Goal: Obtain resource: Download file/media

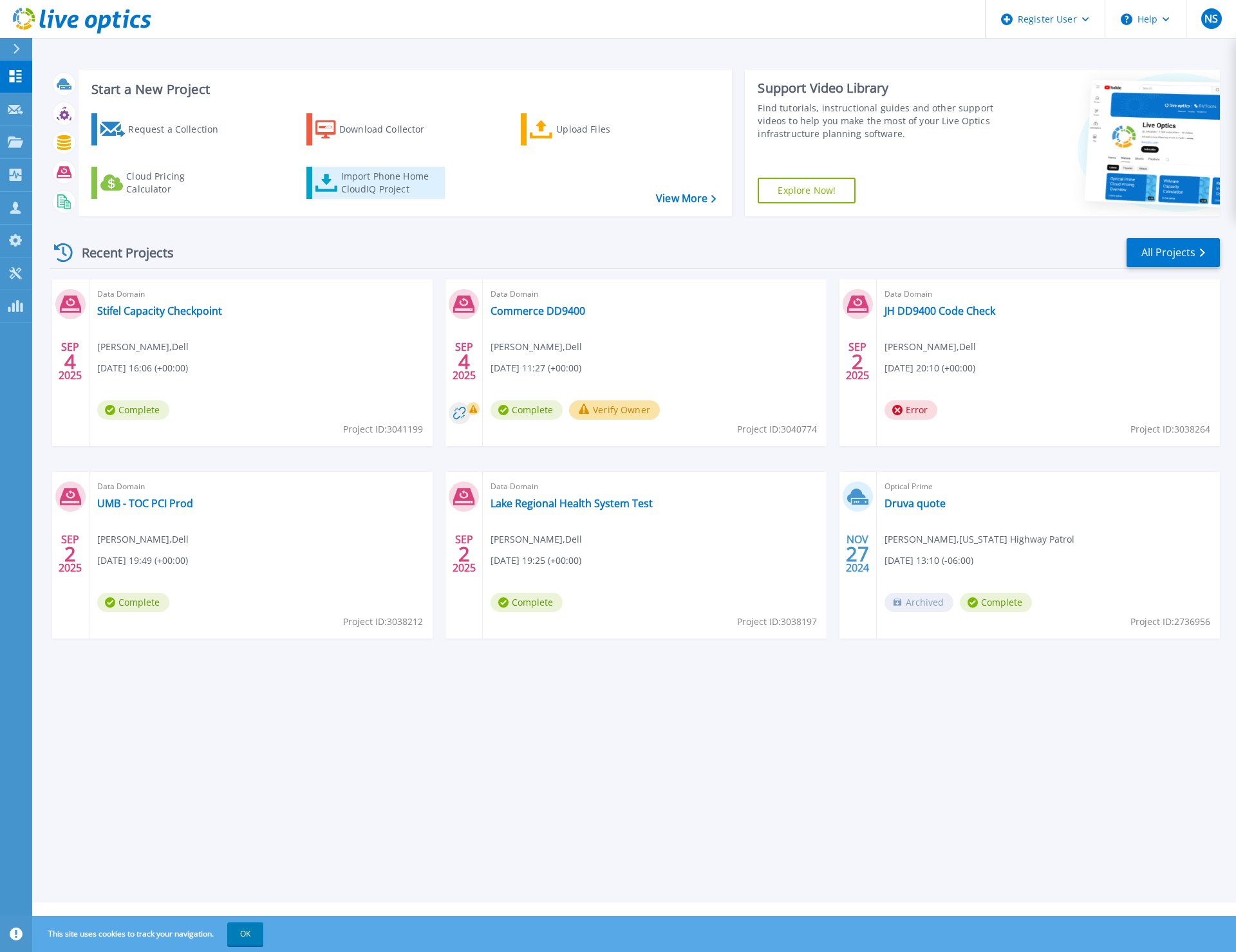
click at [382, 179] on div "Import Phone Home CloudIQ Project" at bounding box center [391, 183] width 101 height 26
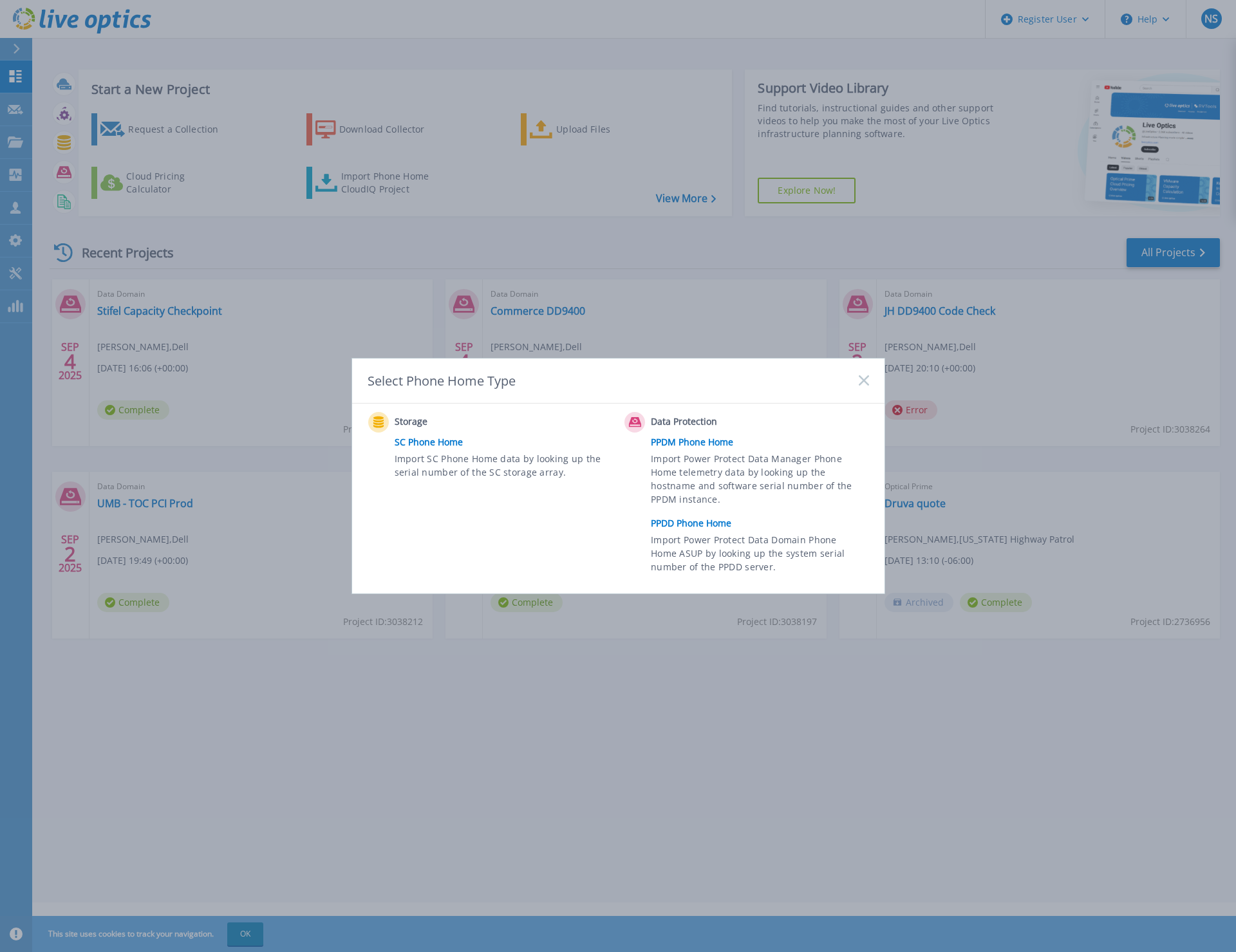
click at [708, 523] on link "PPDD Phone Home" at bounding box center [762, 523] width 224 height 19
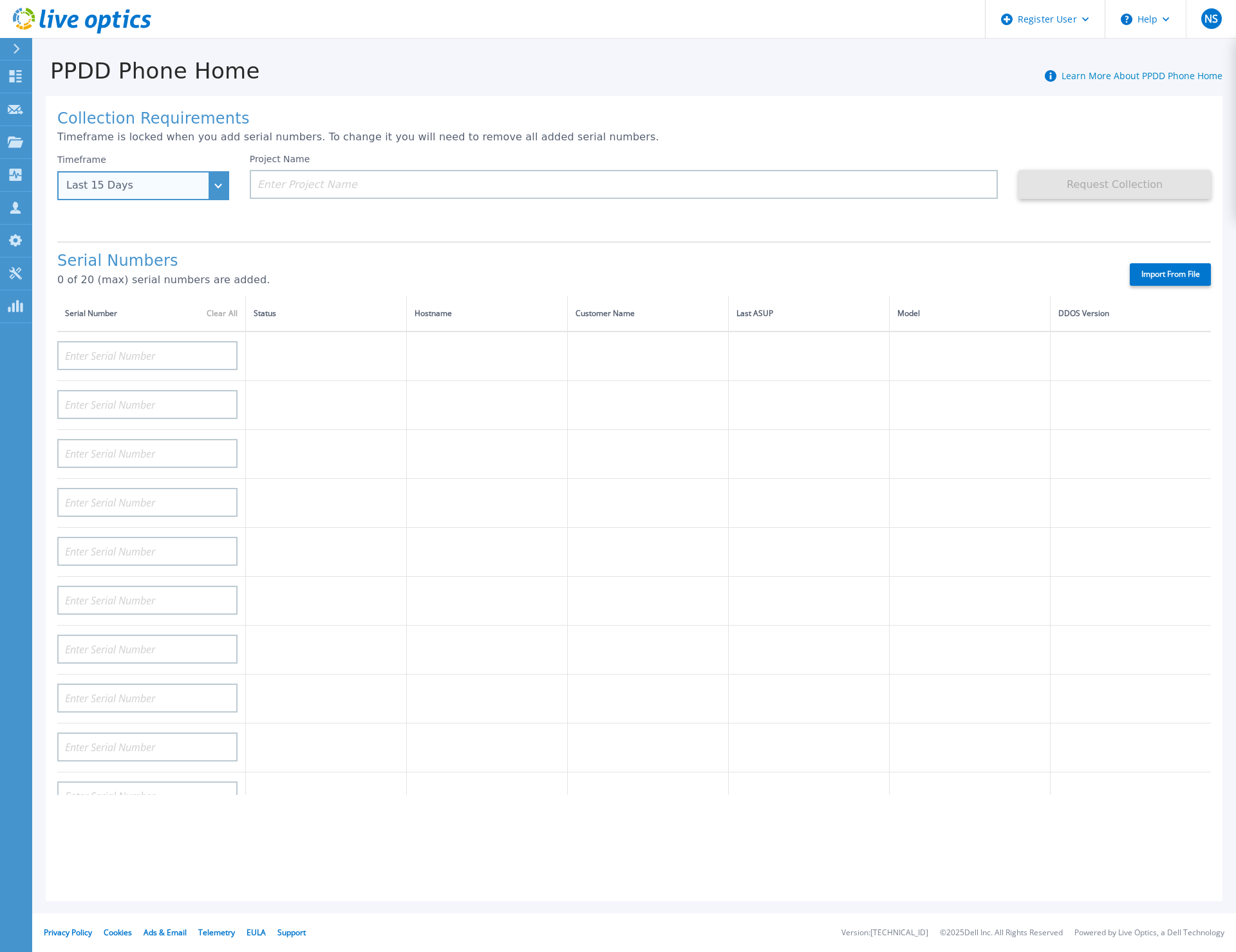
click at [219, 192] on div "Last 15 Days" at bounding box center [143, 186] width 172 height 29
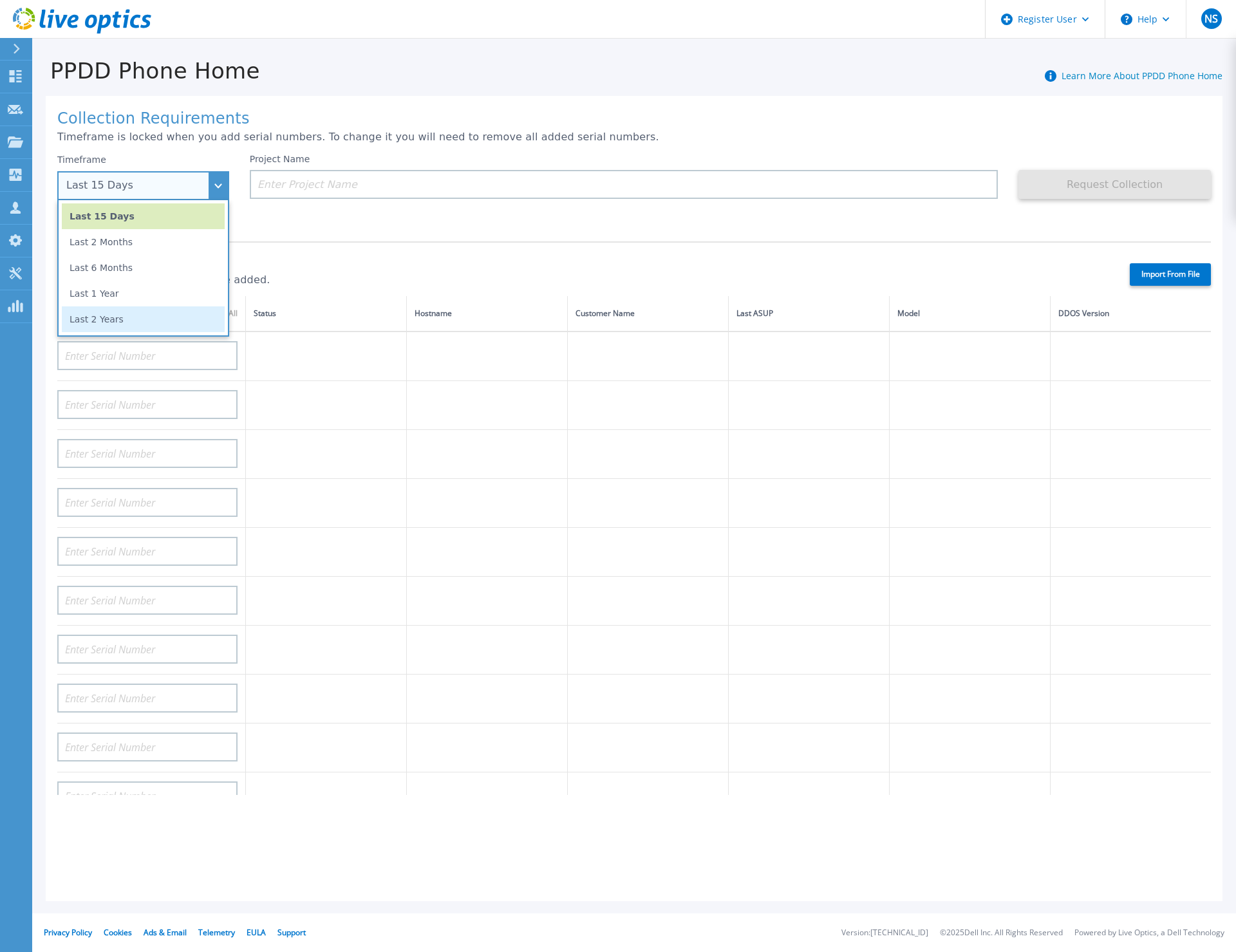
click at [135, 312] on li "Last 2 Years" at bounding box center [143, 319] width 163 height 26
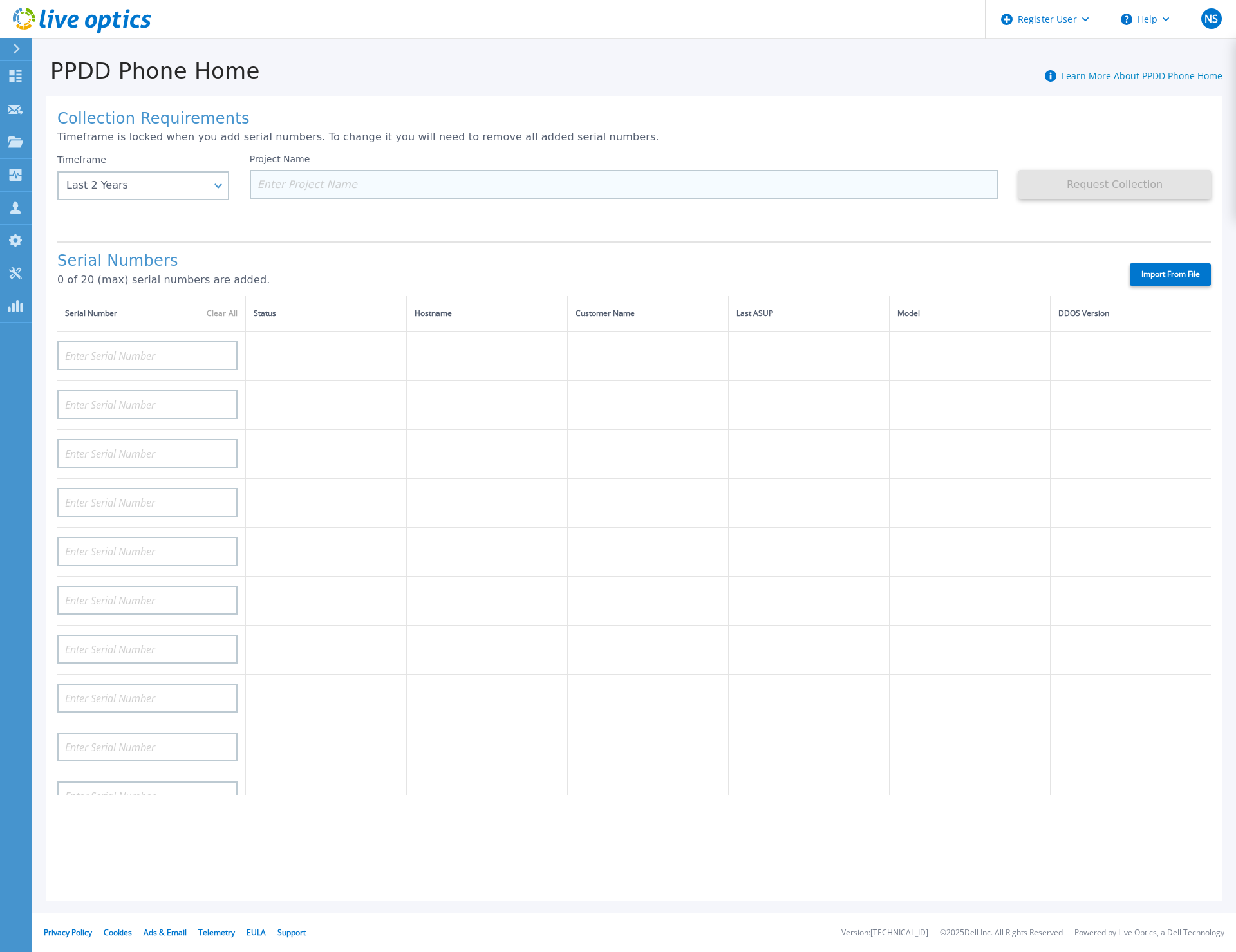
click at [275, 190] on input at bounding box center [623, 185] width 748 height 29
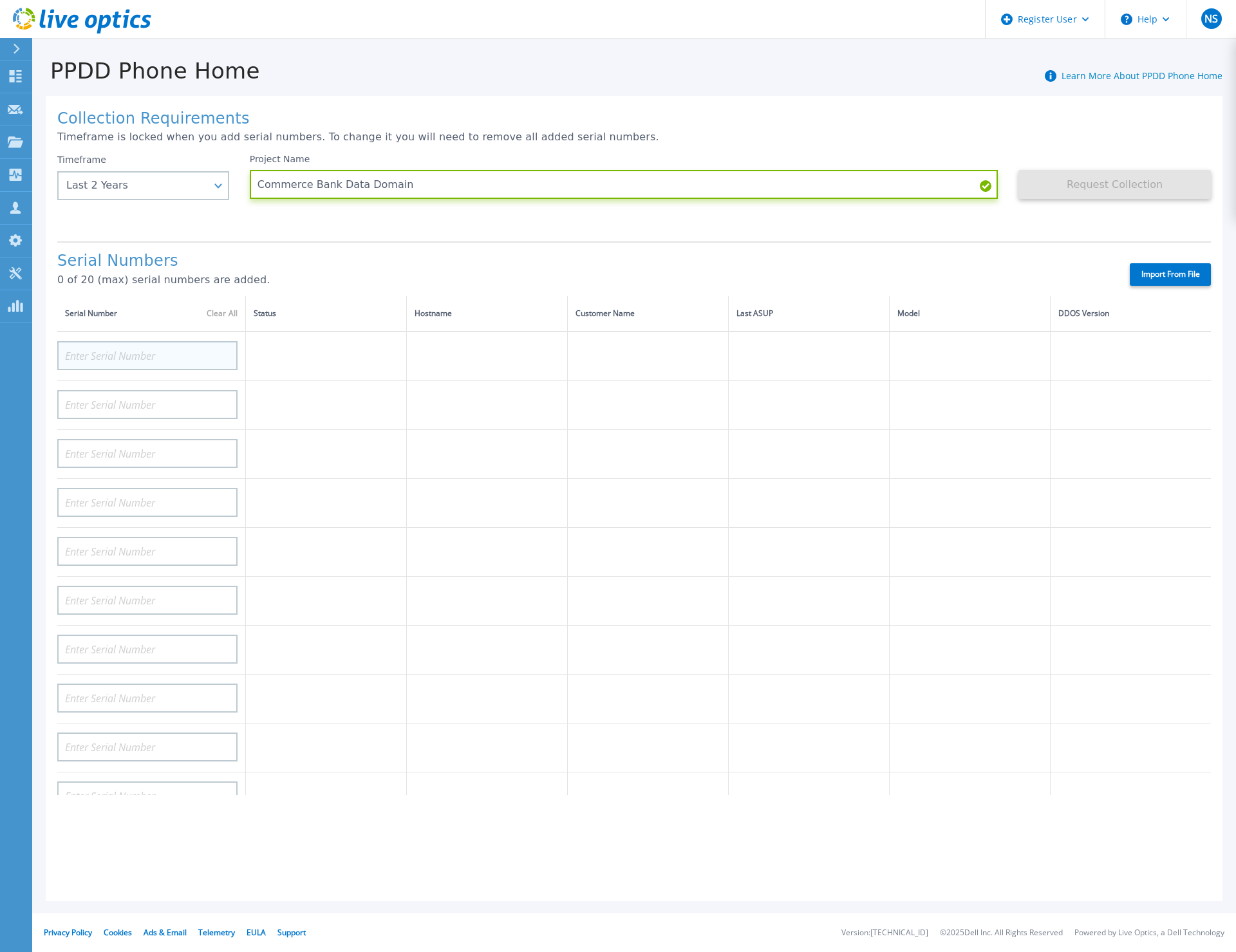
type input "Commerce Bank Data Domain"
click at [151, 346] on input at bounding box center [147, 355] width 180 height 29
paste input "APM00170151923"
type input "APM00170151923"
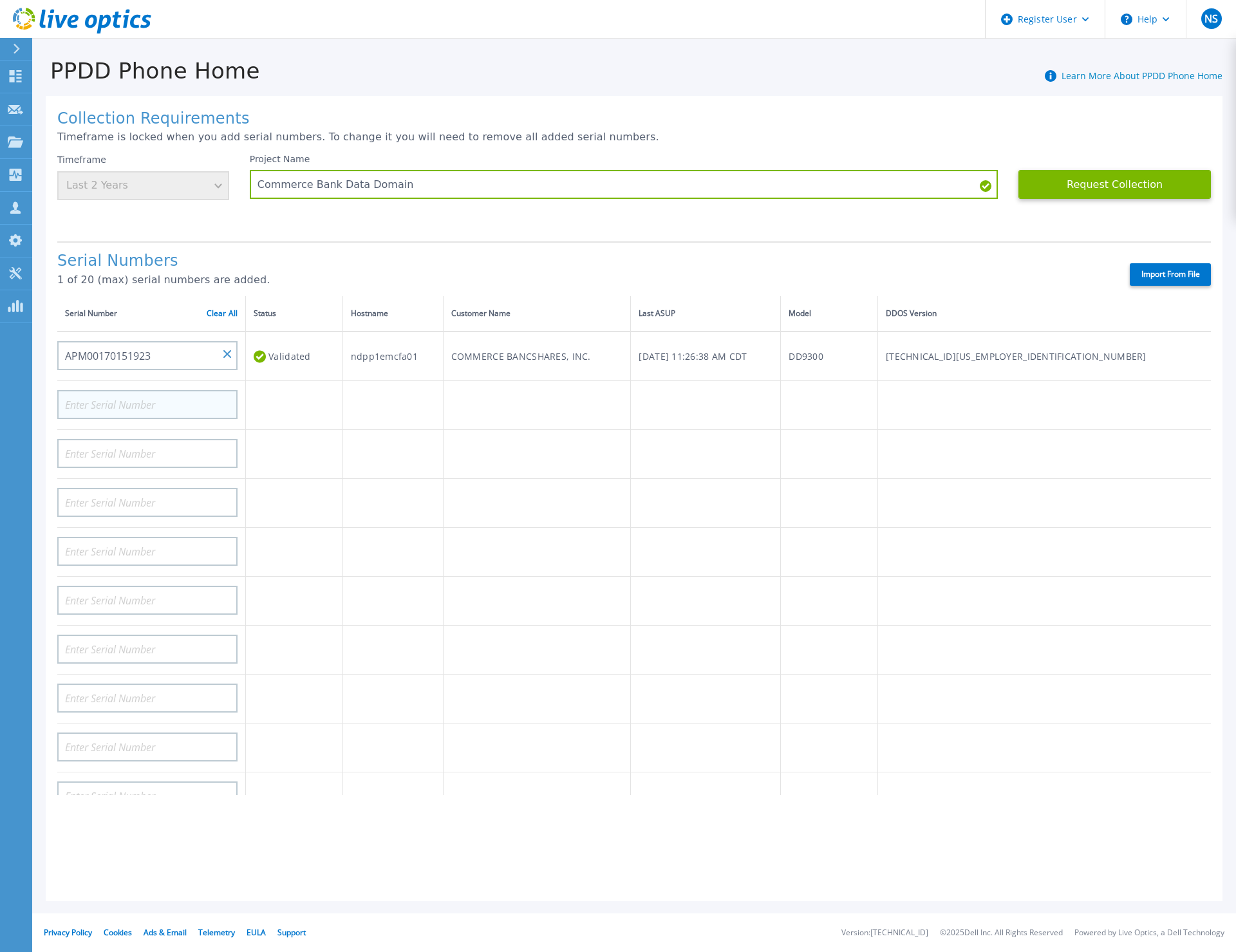
drag, startPoint x: 153, startPoint y: 422, endPoint x: 145, endPoint y: 415, distance: 10.6
click at [153, 422] on td at bounding box center [151, 405] width 189 height 49
click at [137, 404] on input at bounding box center [147, 404] width 180 height 29
paste input "APM00170409574"
type input "APM00170409574"
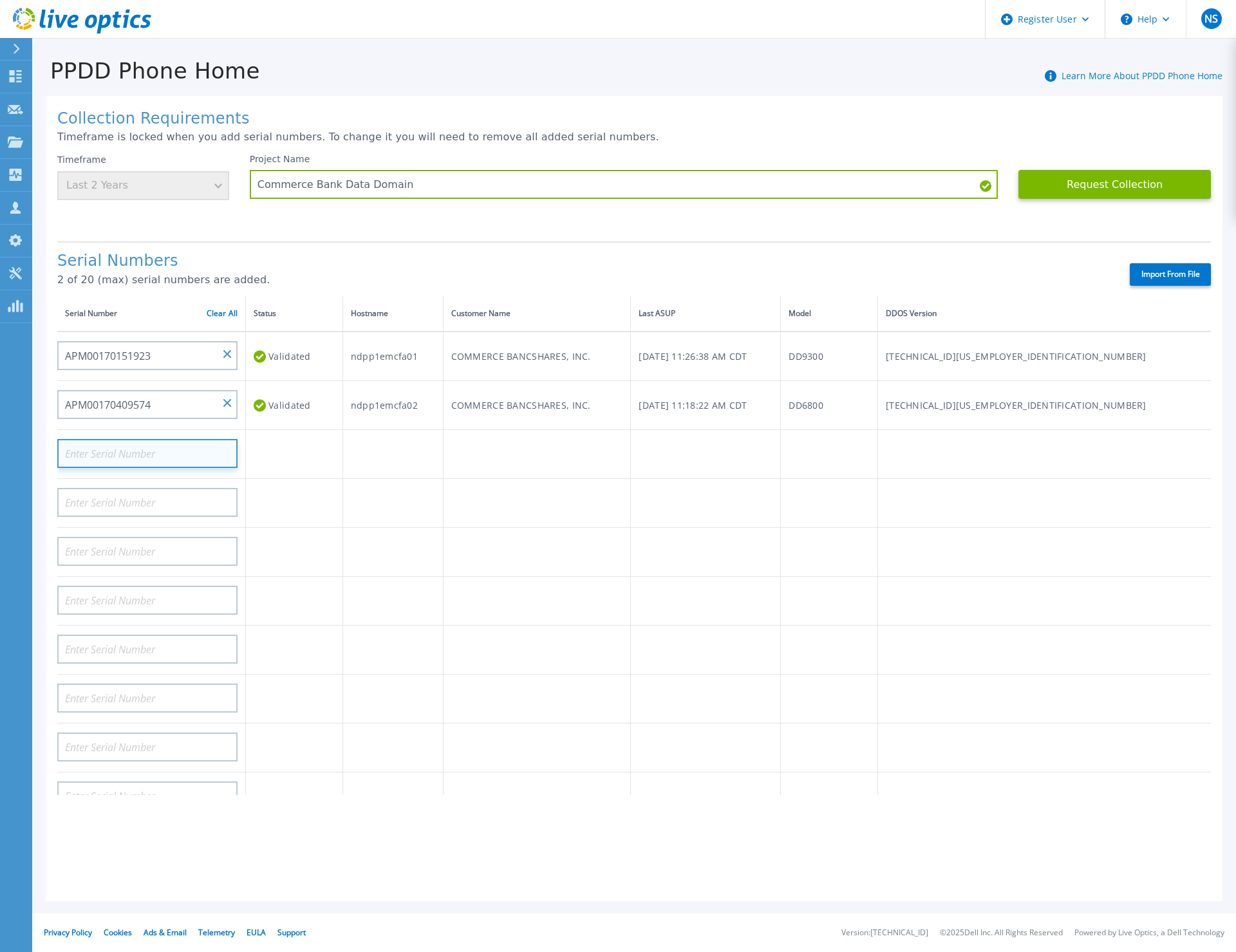
click at [161, 455] on input at bounding box center [147, 454] width 180 height 29
paste input "APM00184924807"
type input "APM00184924807"
click at [133, 510] on input at bounding box center [147, 502] width 180 height 29
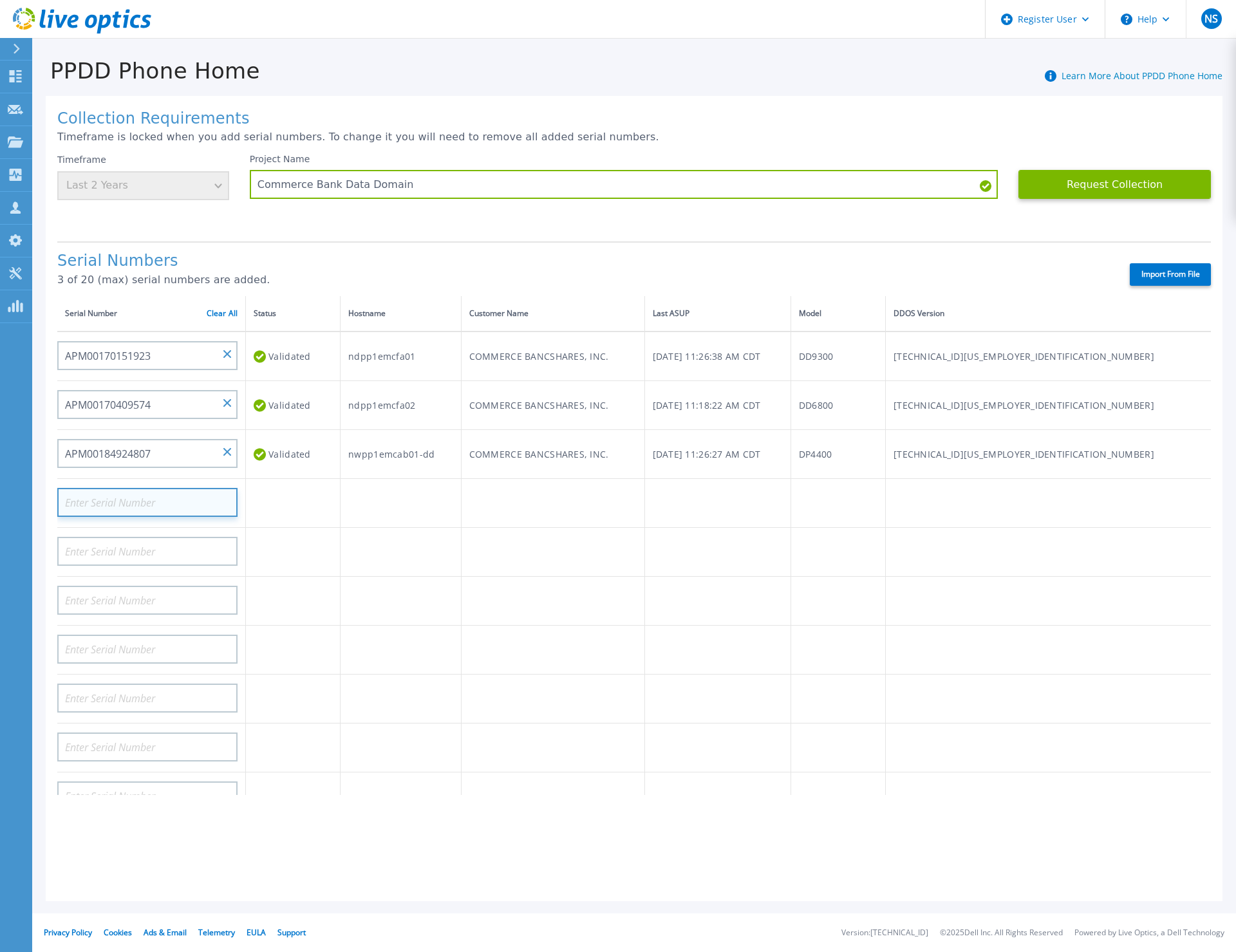
click at [157, 505] on input at bounding box center [147, 502] width 180 height 29
paste input "APM00201728808"
type input "APM00201728808"
click at [206, 556] on input at bounding box center [147, 551] width 180 height 29
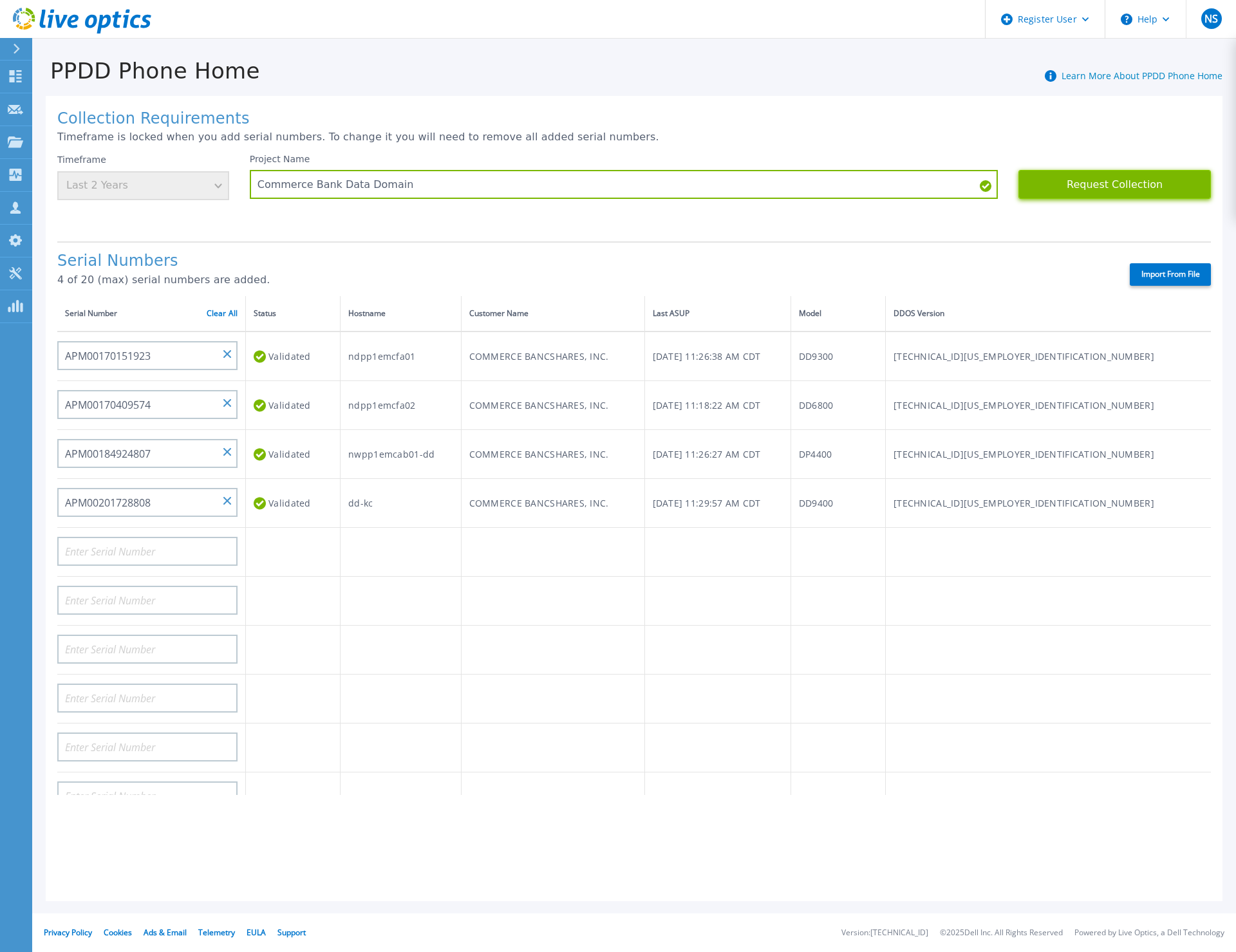
click at [1105, 186] on button "Request Collection" at bounding box center [1114, 185] width 193 height 29
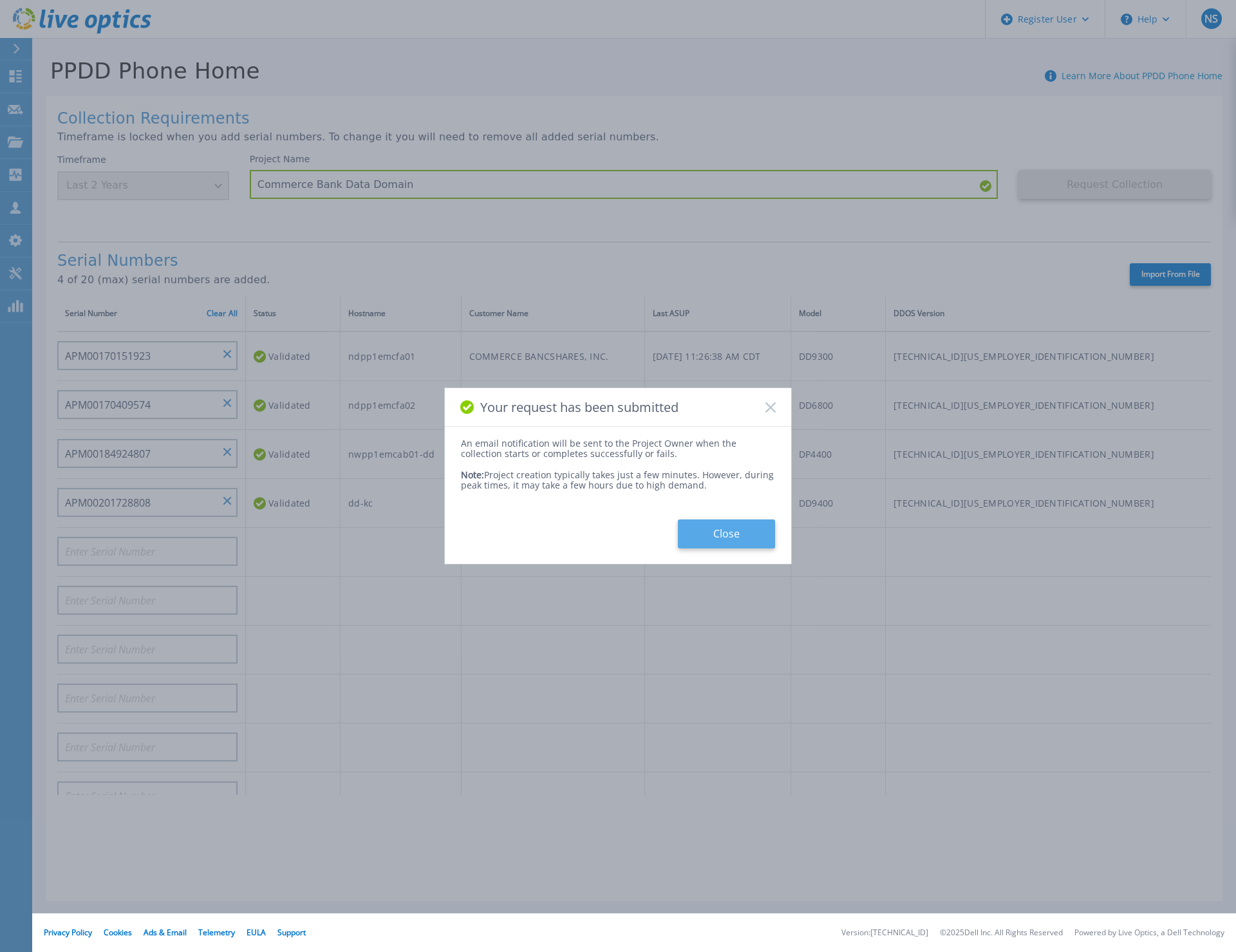
click at [726, 535] on button "Close" at bounding box center [726, 534] width 97 height 29
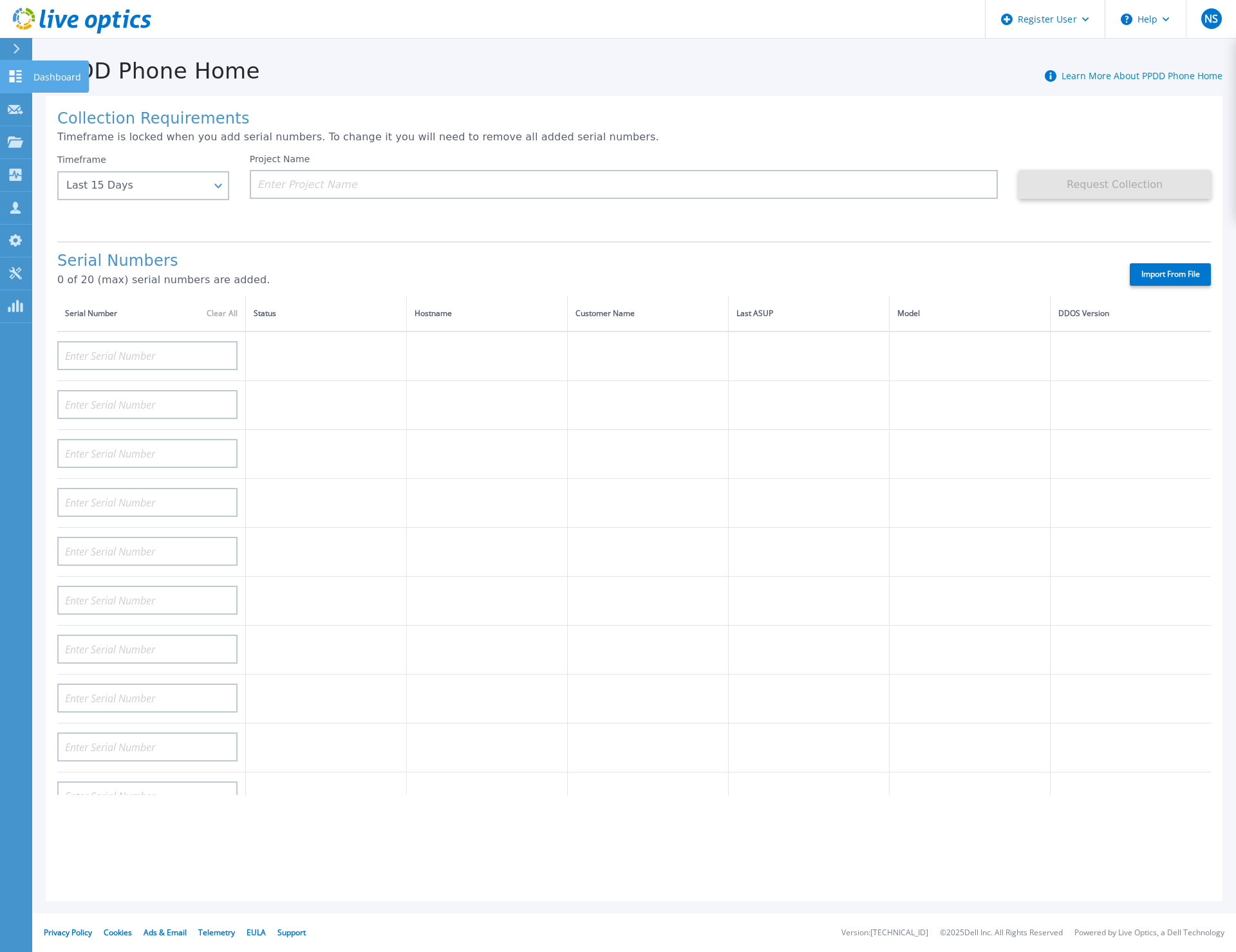
click at [13, 81] on icon at bounding box center [15, 75] width 13 height 13
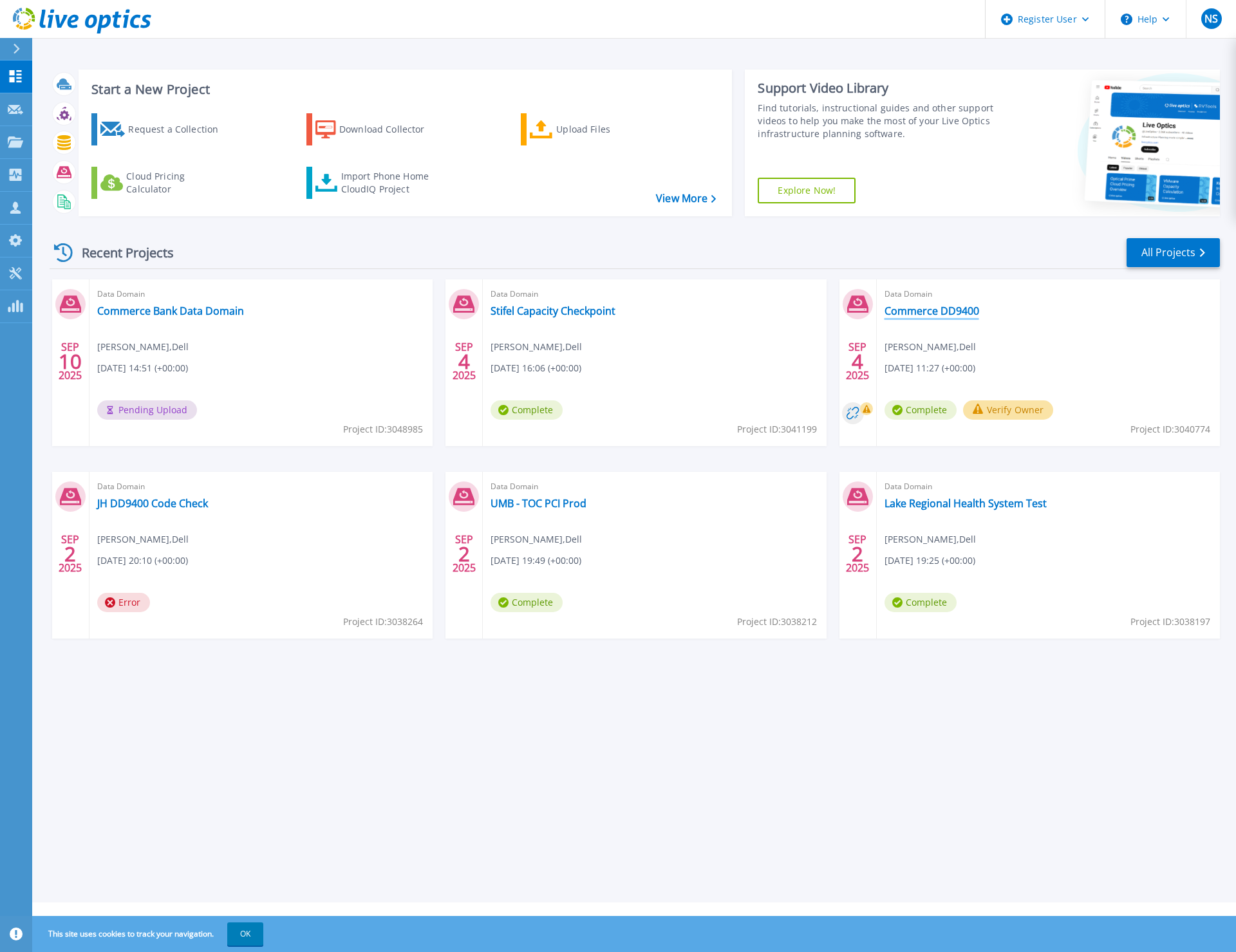
click at [934, 311] on link "Commerce DD9400" at bounding box center [932, 311] width 95 height 13
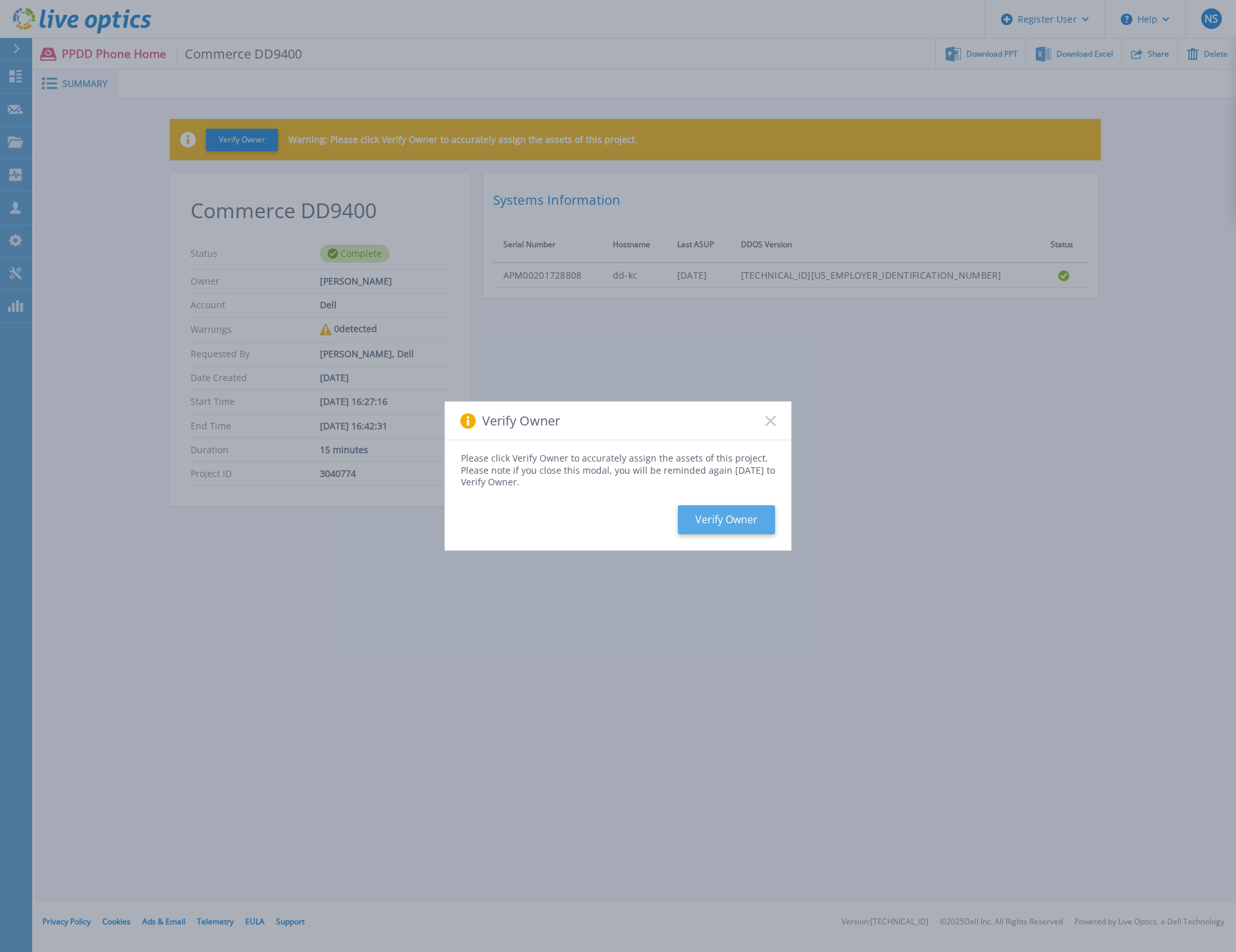
click at [723, 517] on button "Verify Owner" at bounding box center [726, 520] width 97 height 29
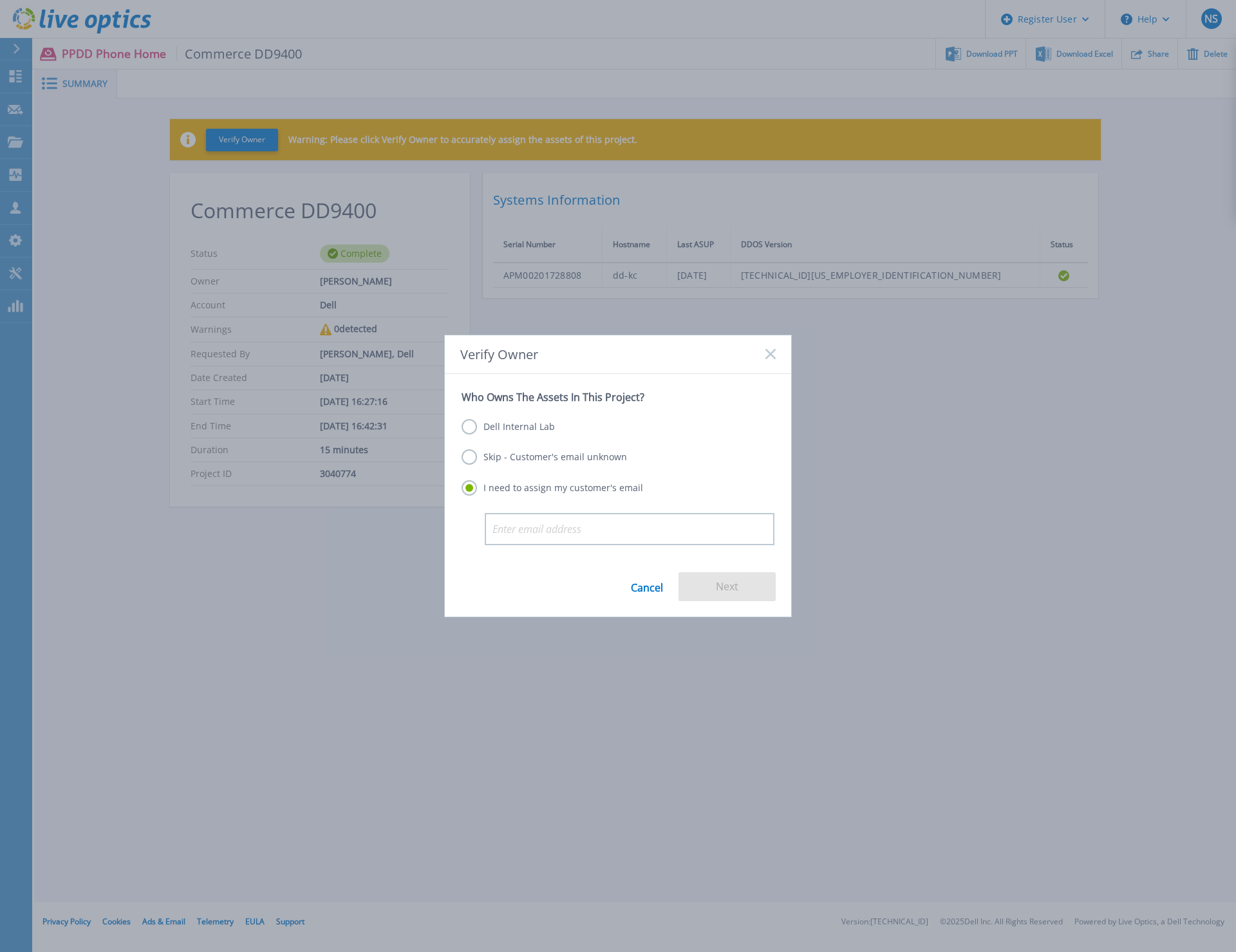
click at [520, 431] on label "Dell Internal Lab" at bounding box center [508, 427] width 93 height 15
click at [0, 0] on input "Dell Internal Lab" at bounding box center [0, 0] width 0 height 0
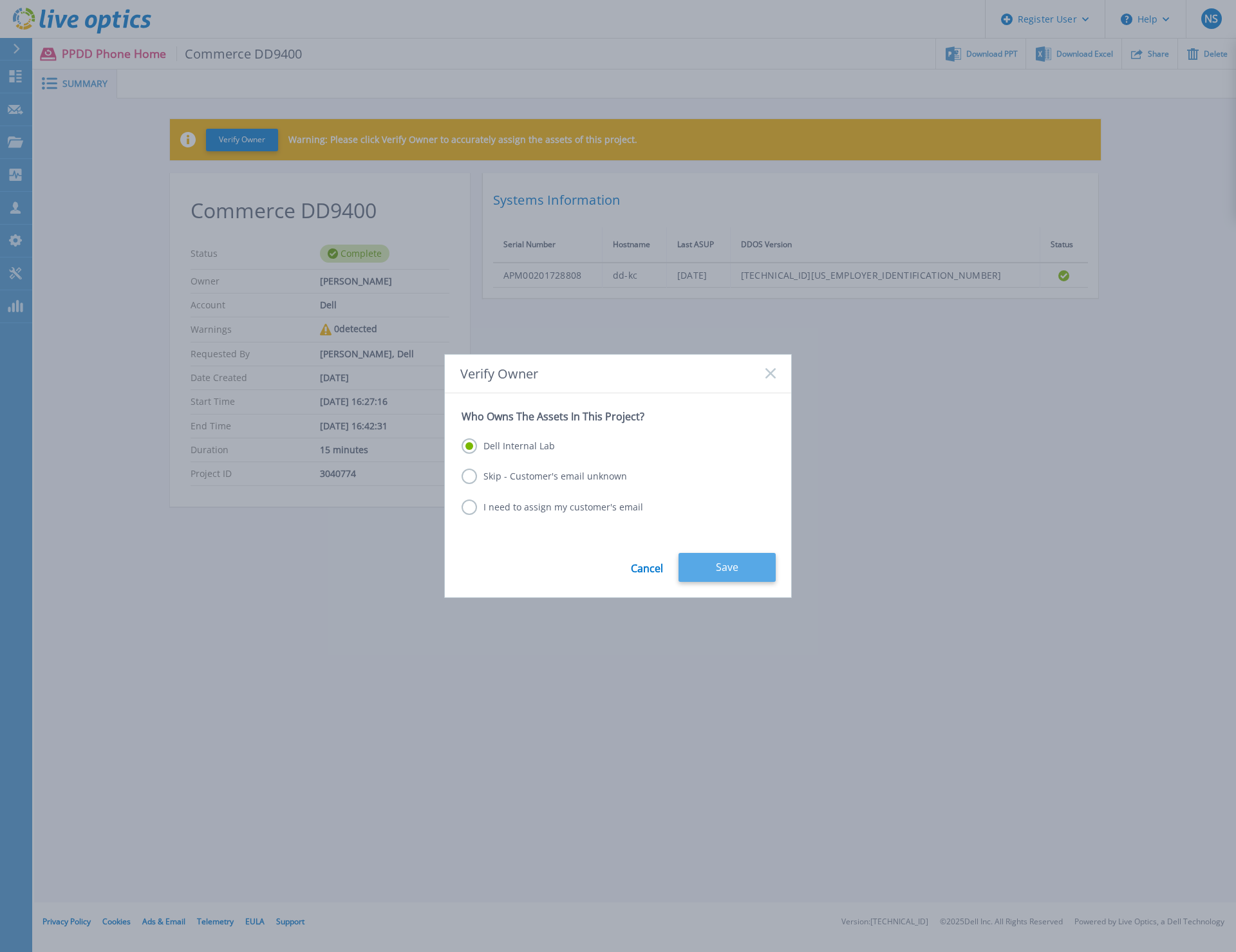
click at [715, 568] on button "Save" at bounding box center [727, 567] width 97 height 29
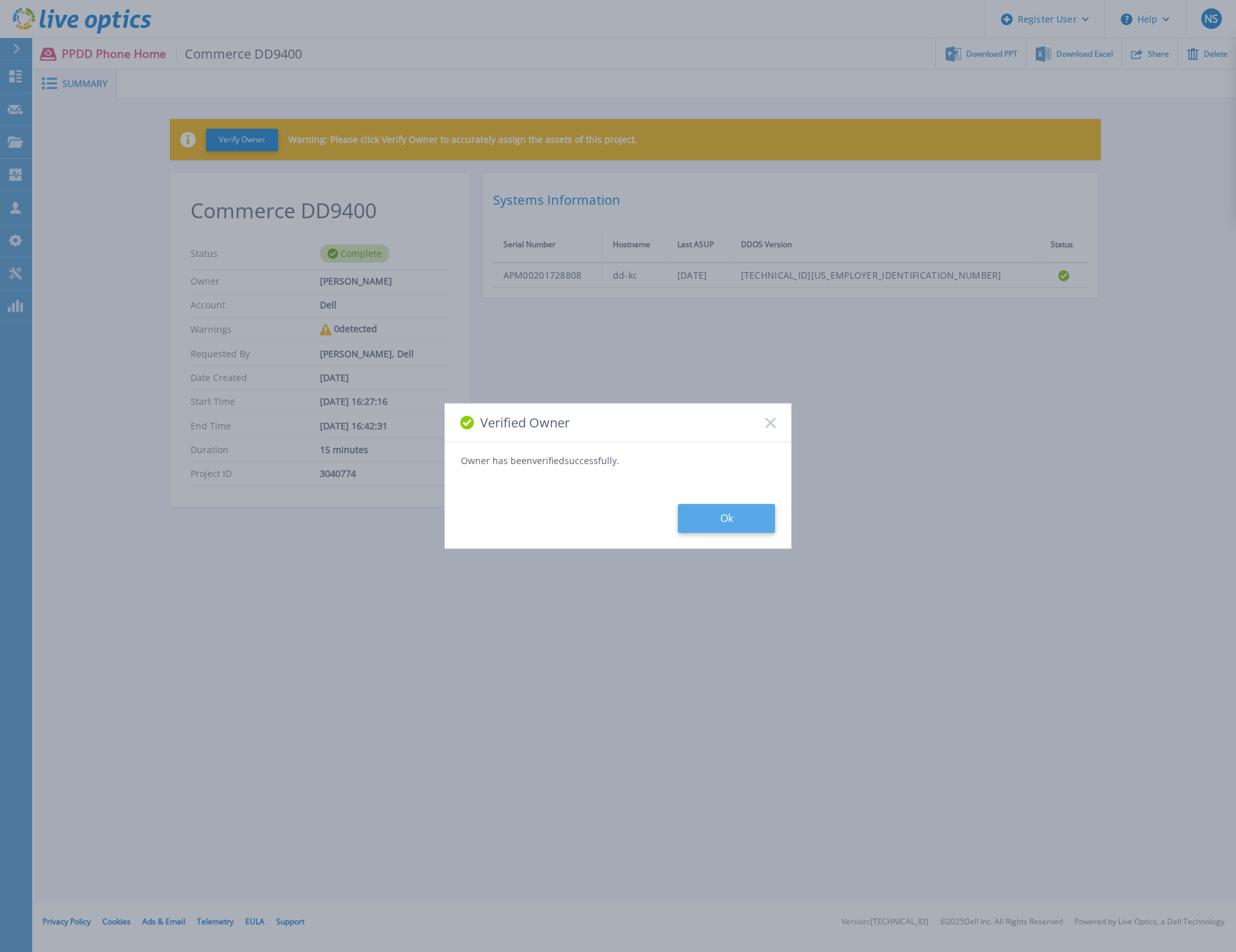
click at [720, 520] on button "Ok" at bounding box center [726, 519] width 97 height 29
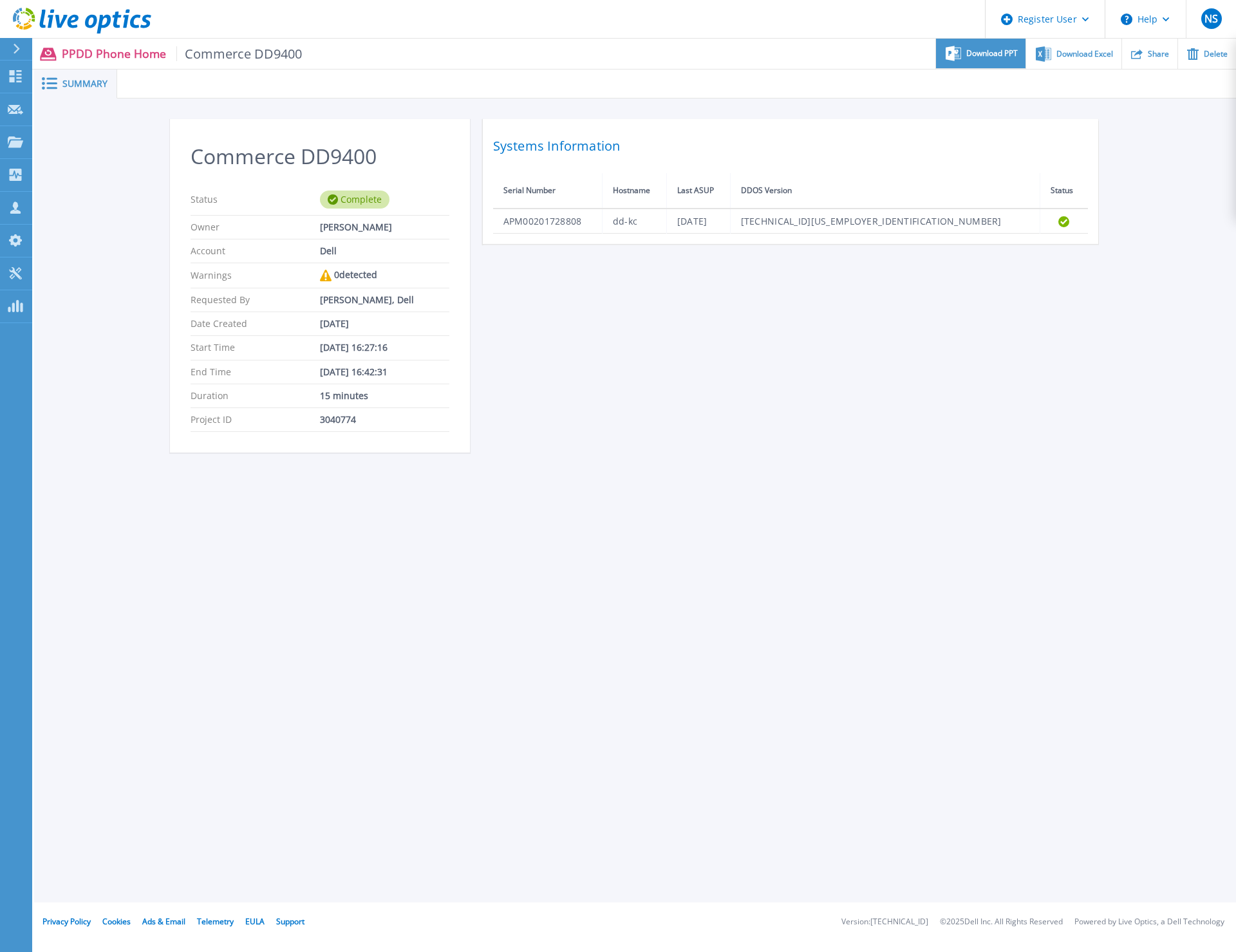
click at [970, 54] on span "Download PPT" at bounding box center [991, 53] width 51 height 8
click at [50, 74] on p "Dashboard" at bounding box center [57, 77] width 47 height 34
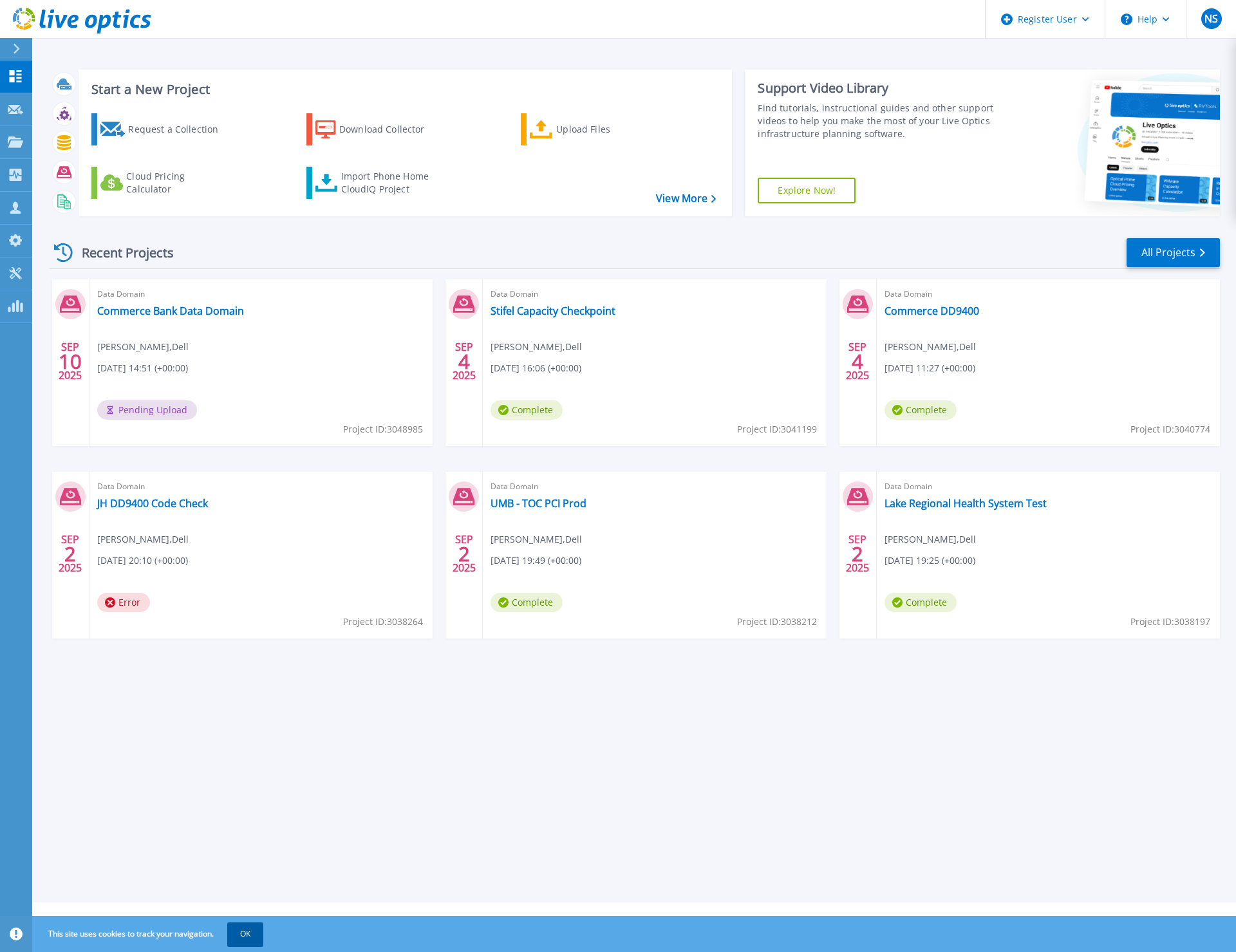
click at [227, 933] on button "OK" at bounding box center [245, 934] width 36 height 23
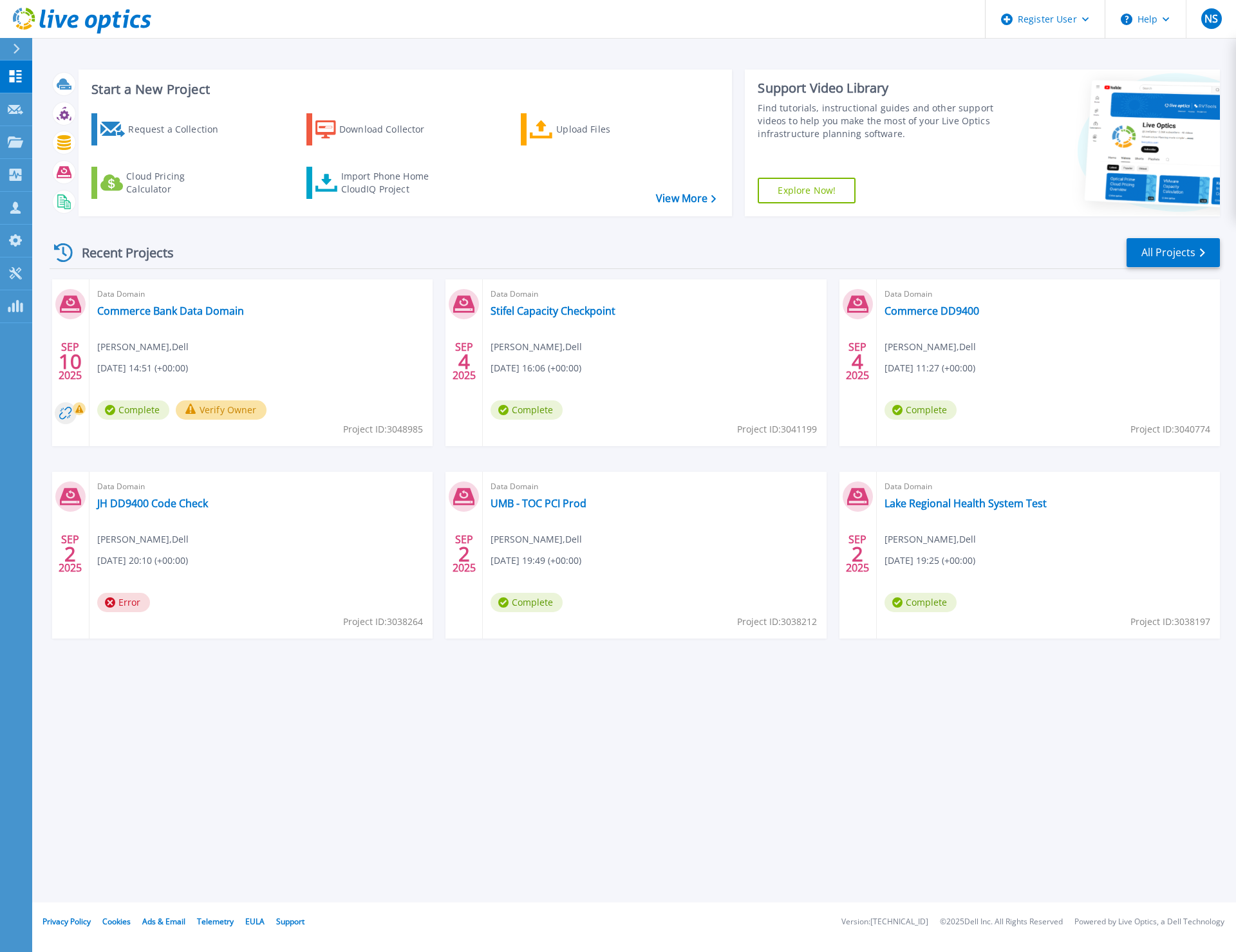
click at [205, 416] on button "Verify Owner" at bounding box center [222, 410] width 91 height 19
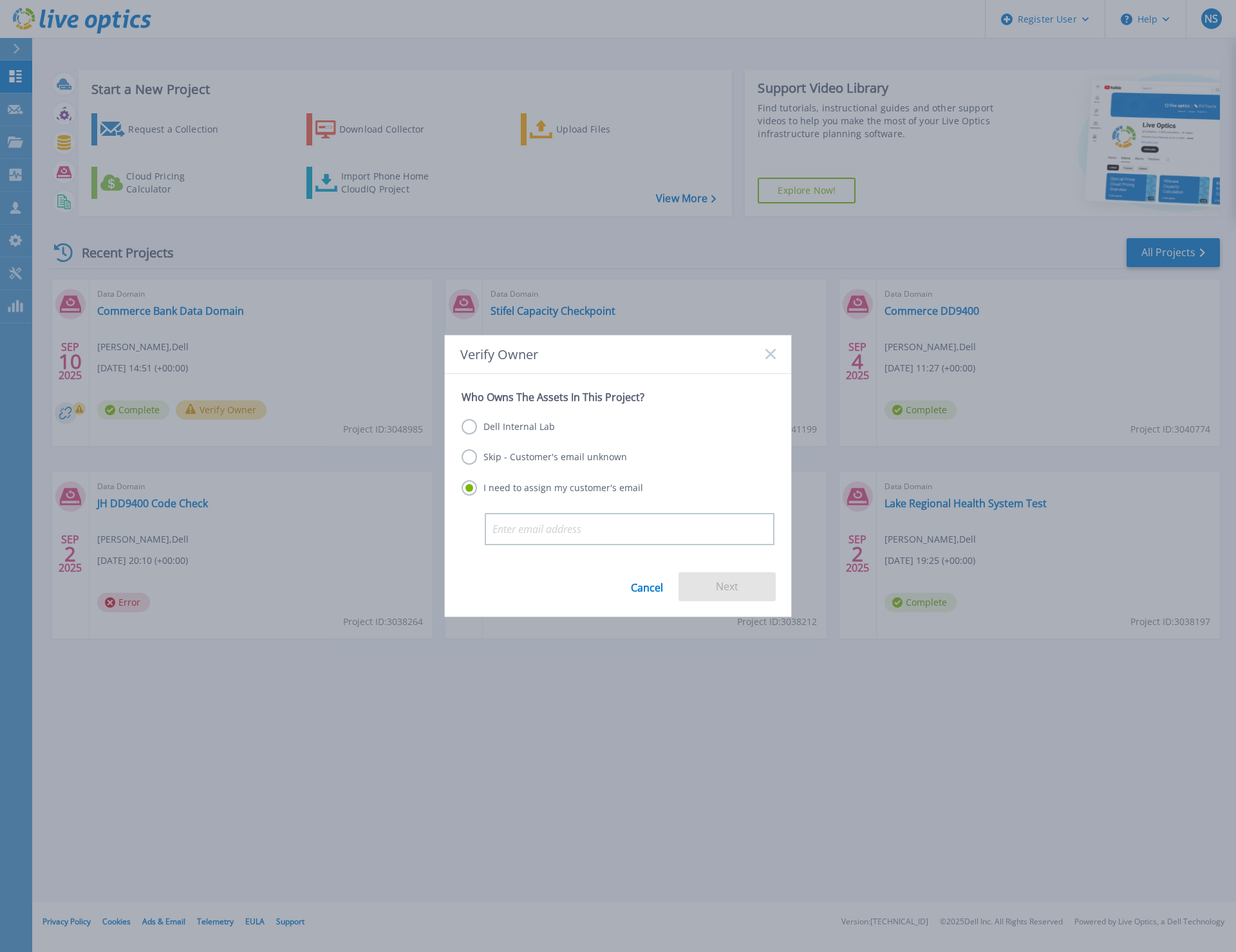
click at [512, 426] on label "Dell Internal Lab" at bounding box center [508, 427] width 93 height 15
click at [0, 0] on input "Dell Internal Lab" at bounding box center [0, 0] width 0 height 0
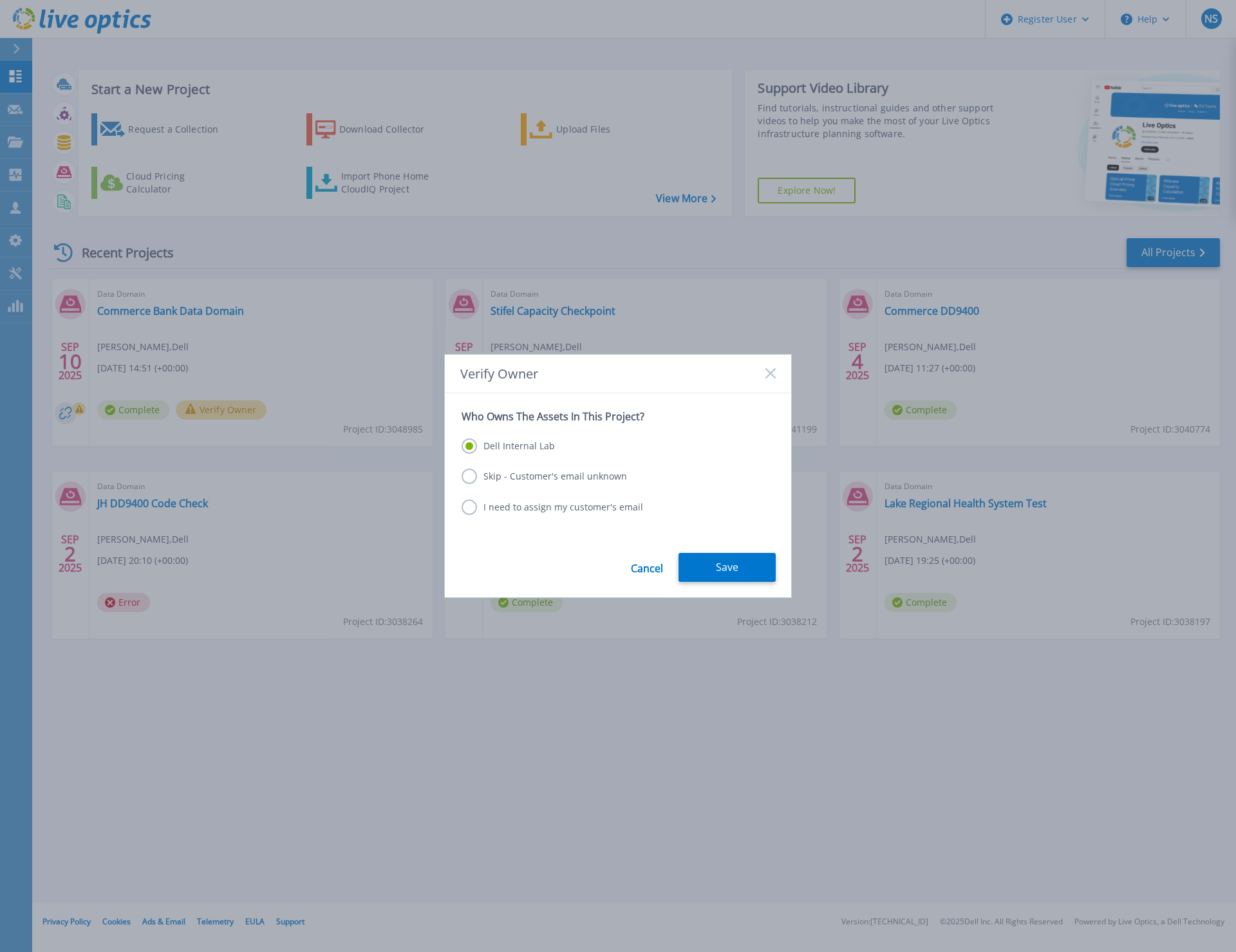
click at [562, 485] on div "Skip - Customer's email unknown" at bounding box center [618, 477] width 313 height 17
click at [509, 481] on label "Skip - Customer's email unknown" at bounding box center [544, 476] width 166 height 15
click at [0, 0] on input "Skip - Customer's email unknown" at bounding box center [0, 0] width 0 height 0
click at [717, 566] on button "Next" at bounding box center [727, 567] width 97 height 29
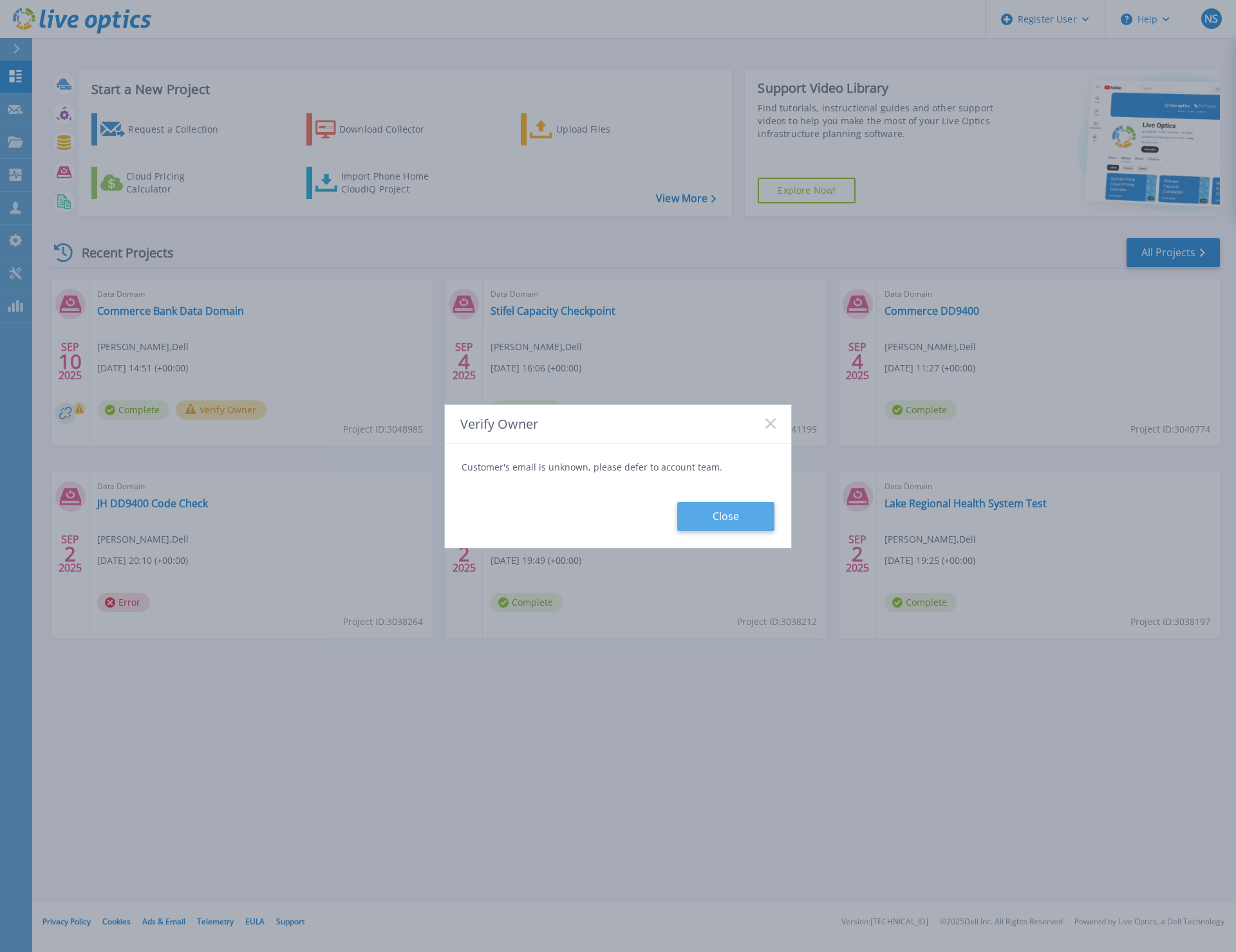
click at [727, 514] on button "Close" at bounding box center [726, 517] width 97 height 29
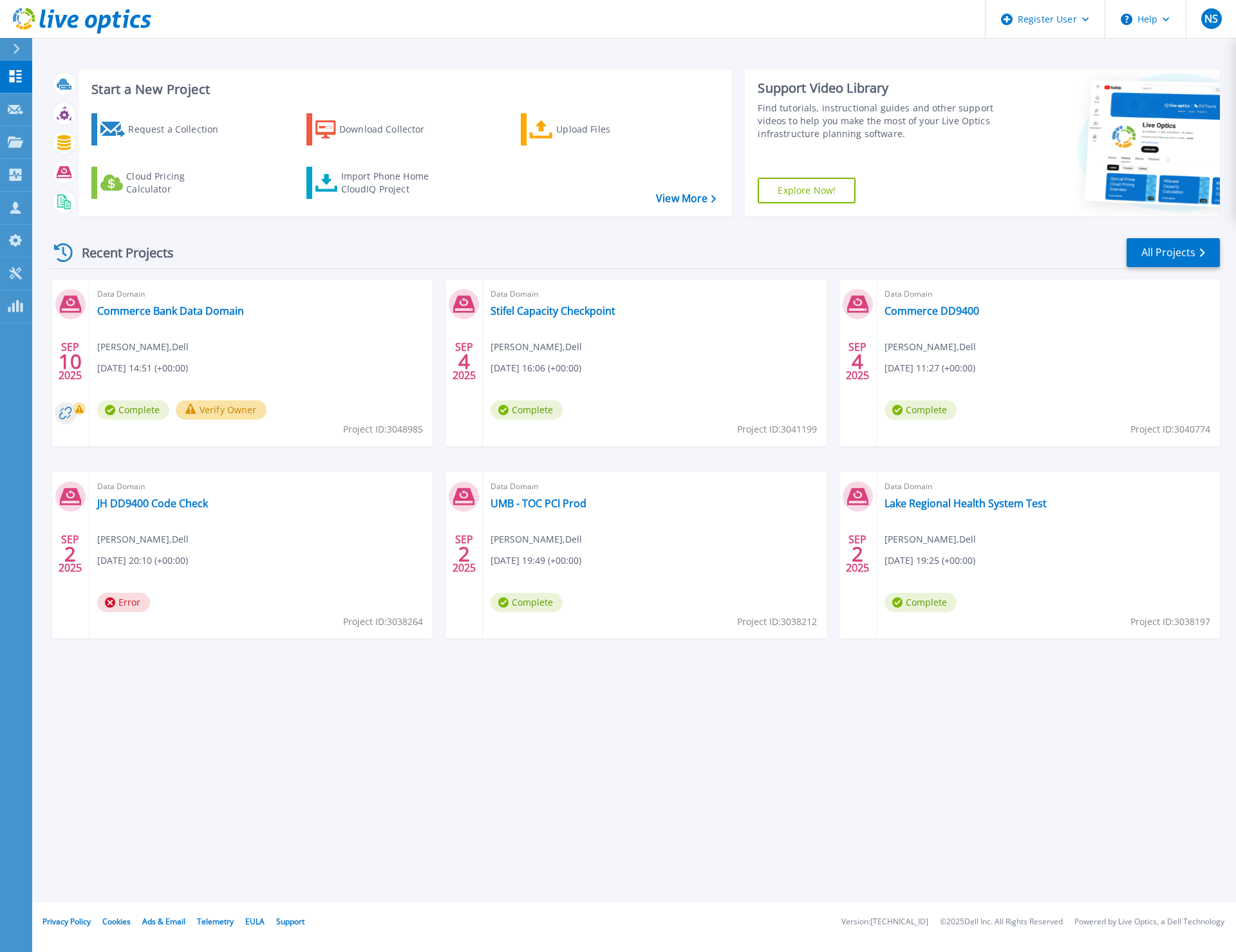
click at [211, 408] on button "Verify Owner" at bounding box center [222, 410] width 91 height 19
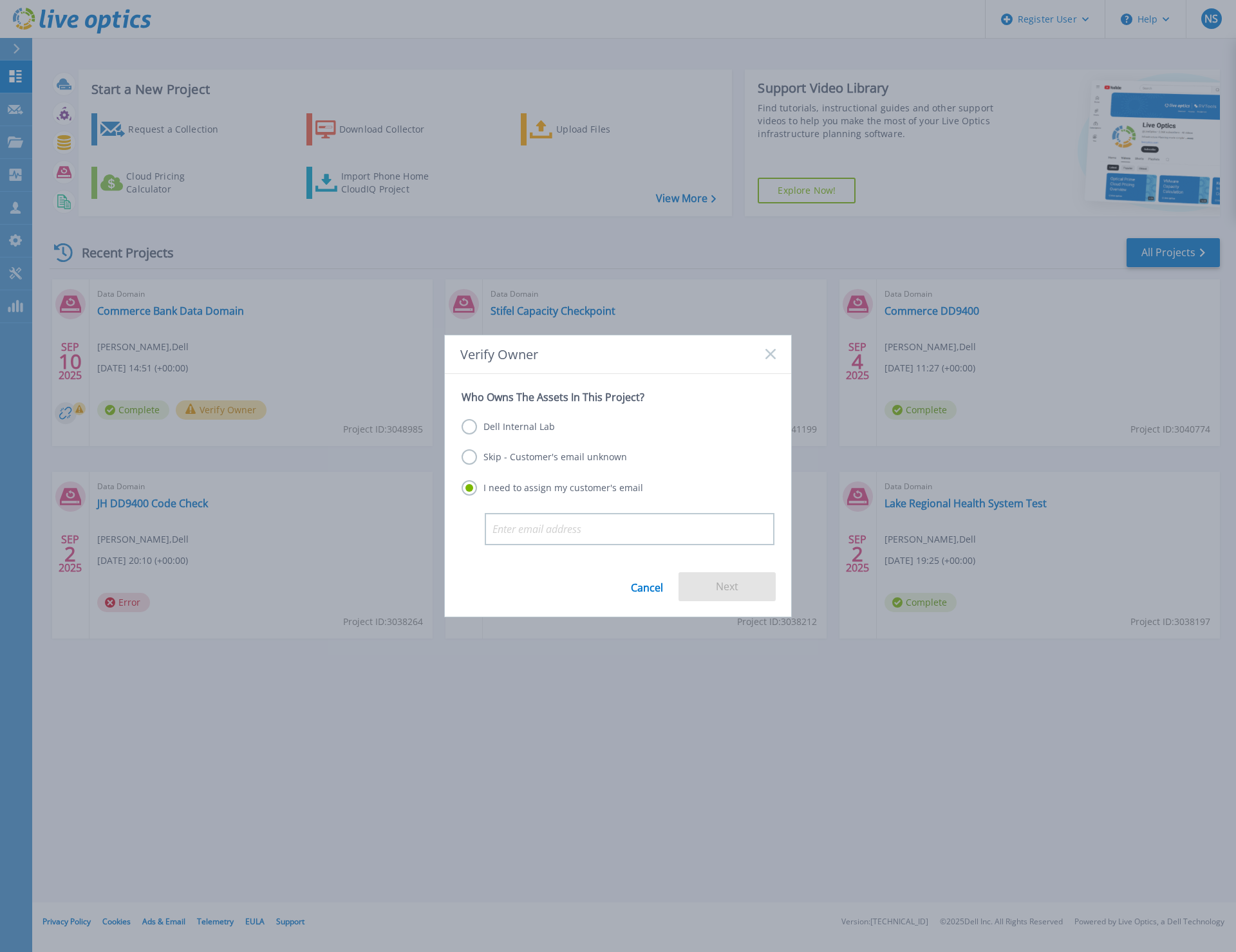
click at [469, 424] on label "Dell Internal Lab" at bounding box center [508, 427] width 93 height 15
click at [0, 0] on input "Dell Internal Lab" at bounding box center [0, 0] width 0 height 0
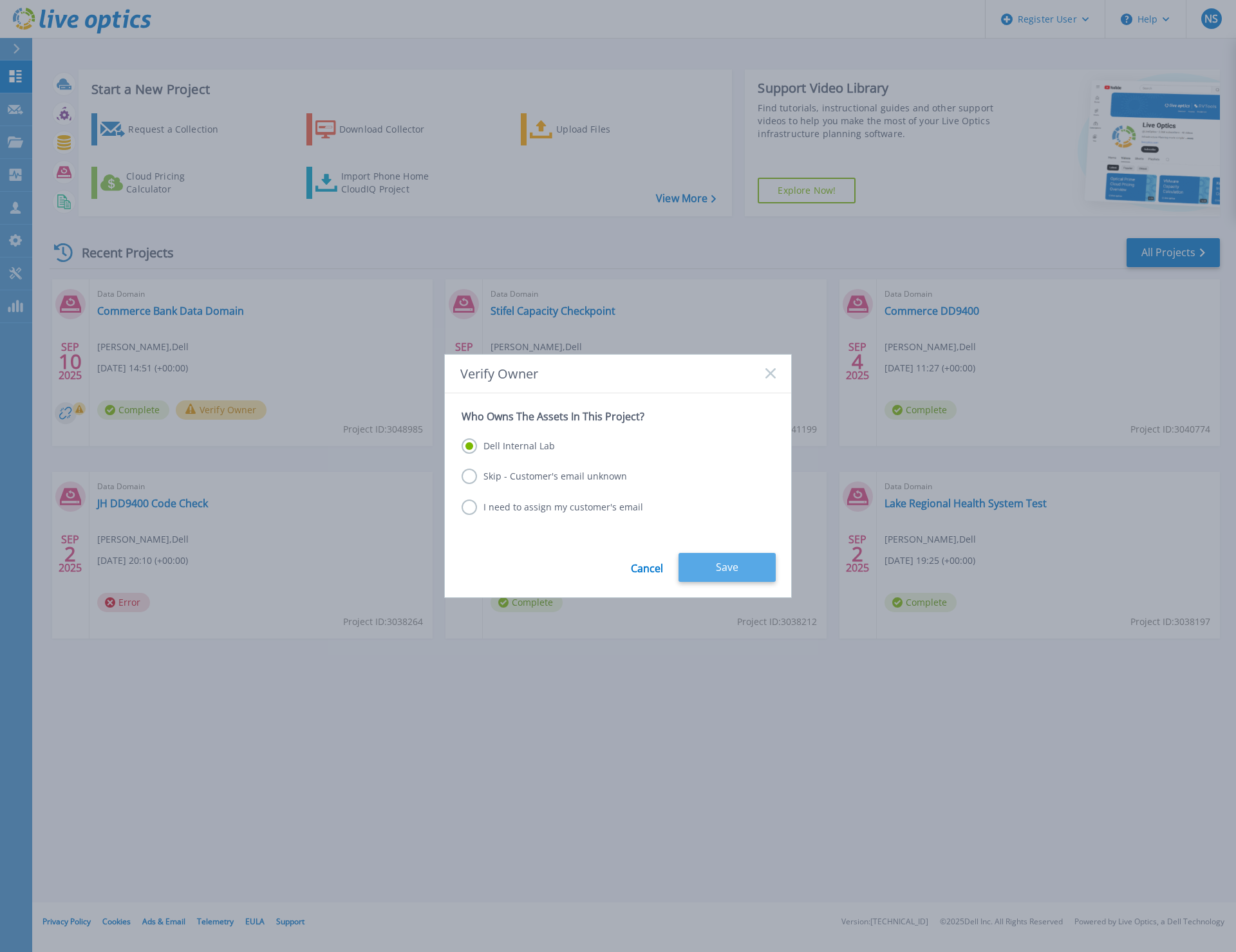
click at [714, 565] on button "Save" at bounding box center [727, 567] width 97 height 29
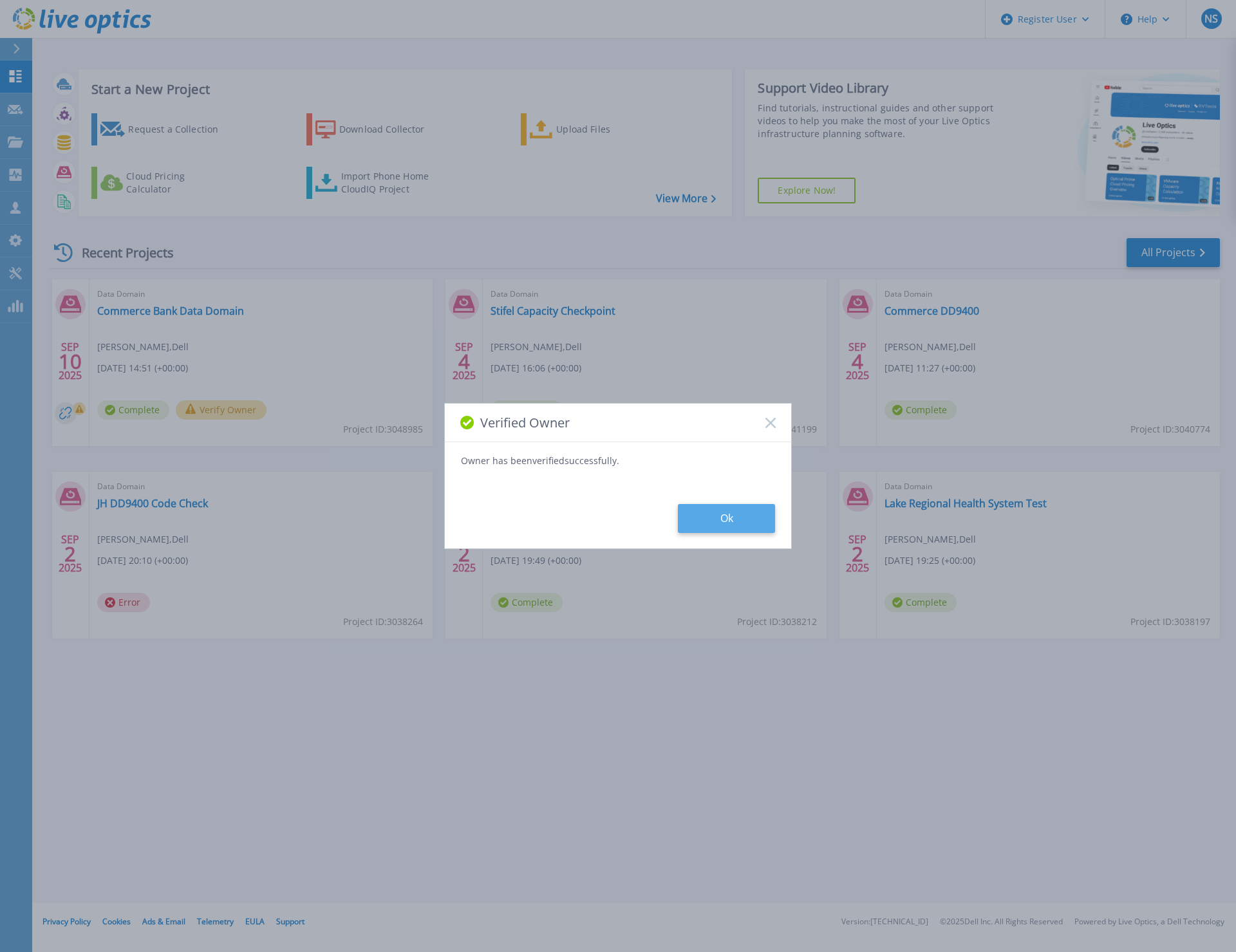
click at [716, 504] on button "Ok" at bounding box center [726, 519] width 97 height 29
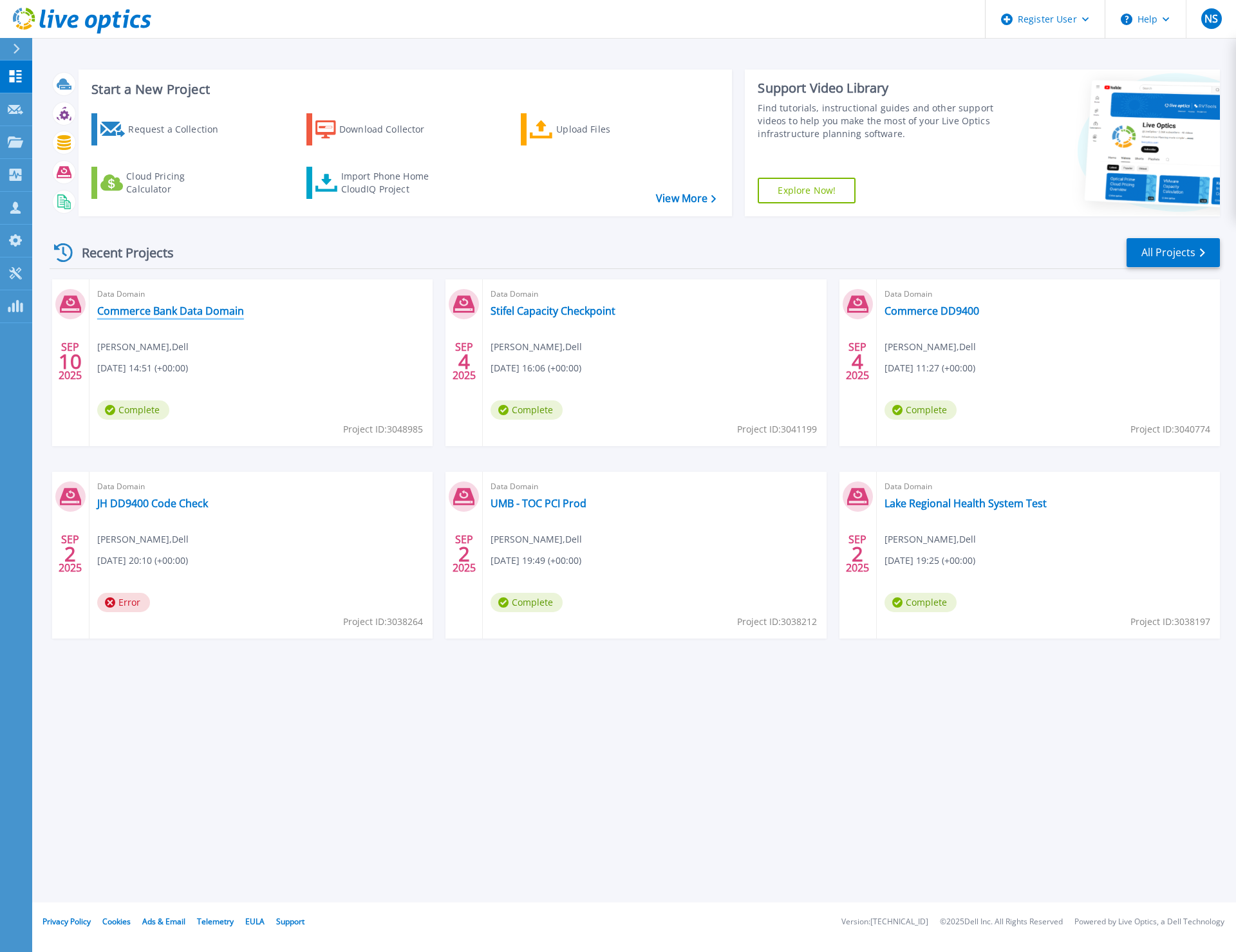
click at [182, 307] on link "Commerce Bank Data Domain" at bounding box center [170, 311] width 147 height 13
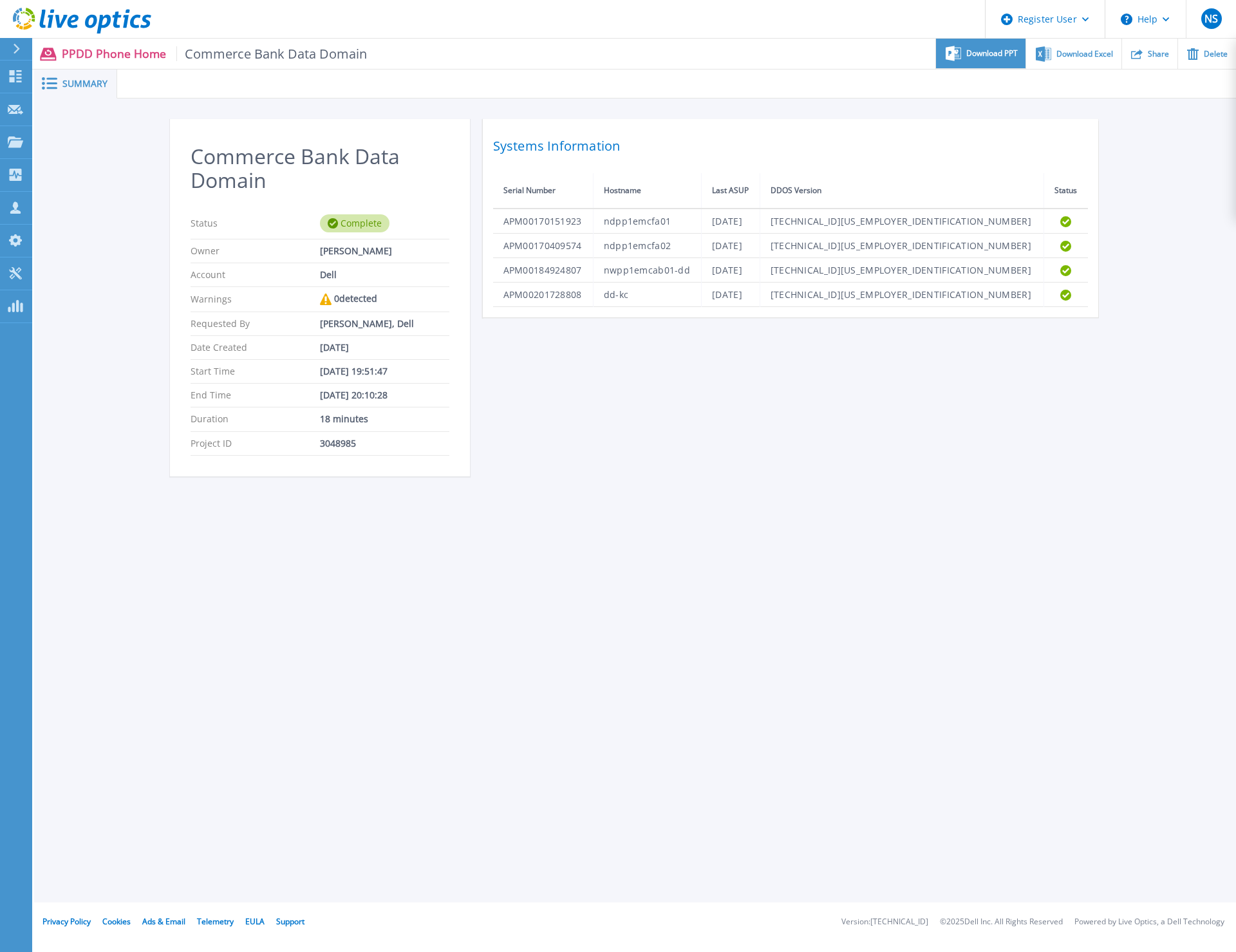
click at [992, 51] on span "Download PPT" at bounding box center [991, 53] width 51 height 8
